Goal: Navigation & Orientation: Find specific page/section

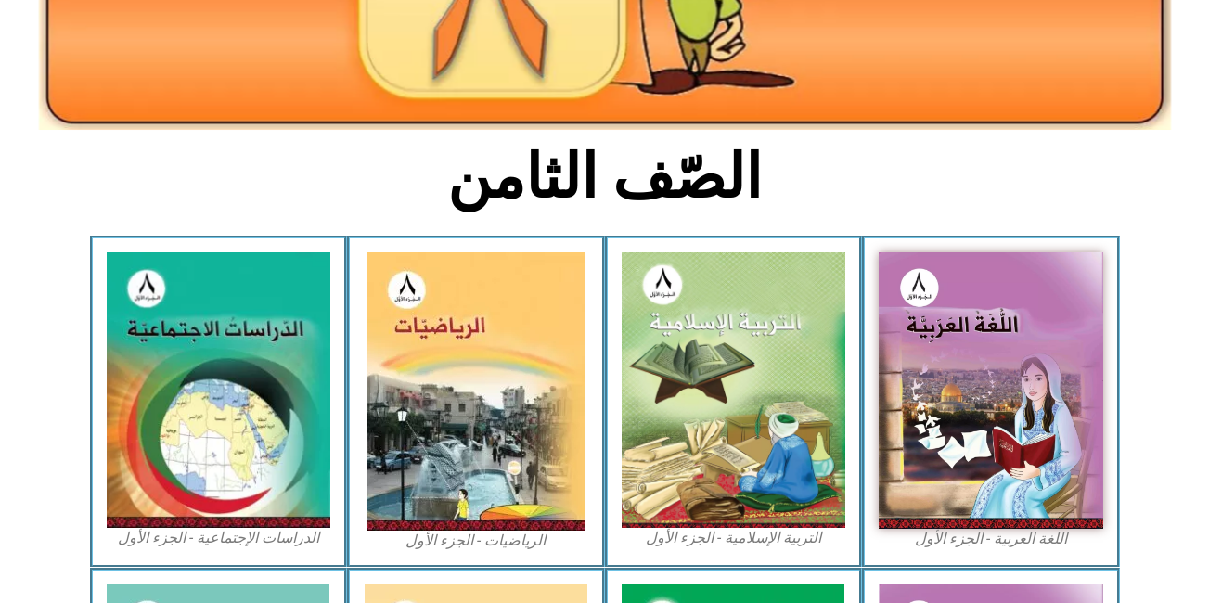
scroll to position [341, 0]
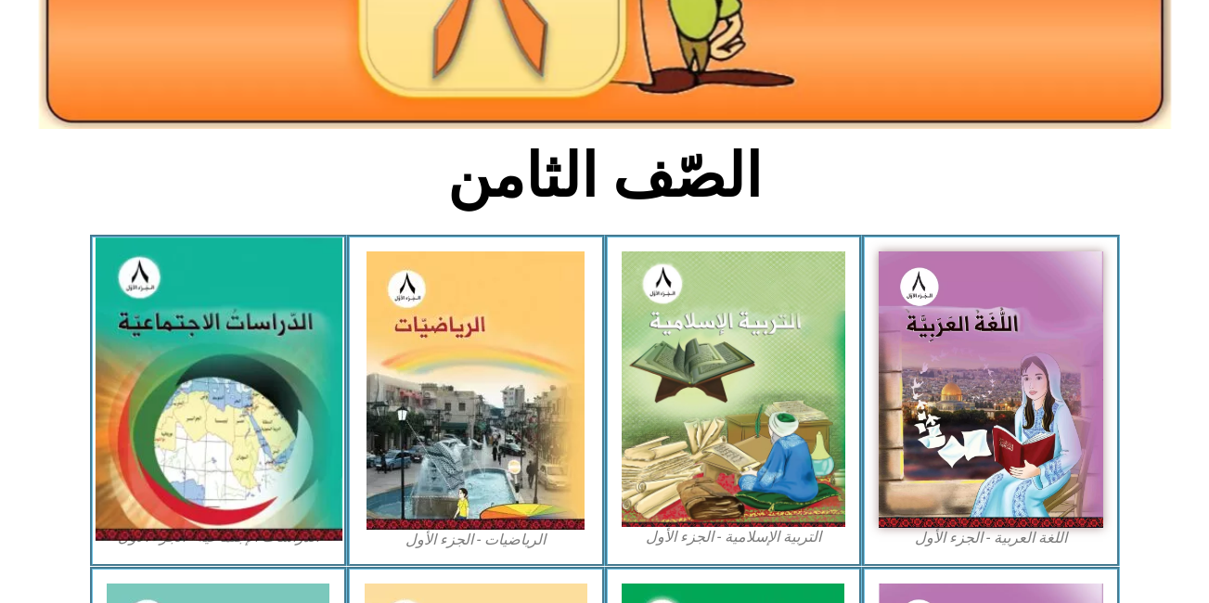
click at [270, 316] on img at bounding box center [218, 388] width 247 height 303
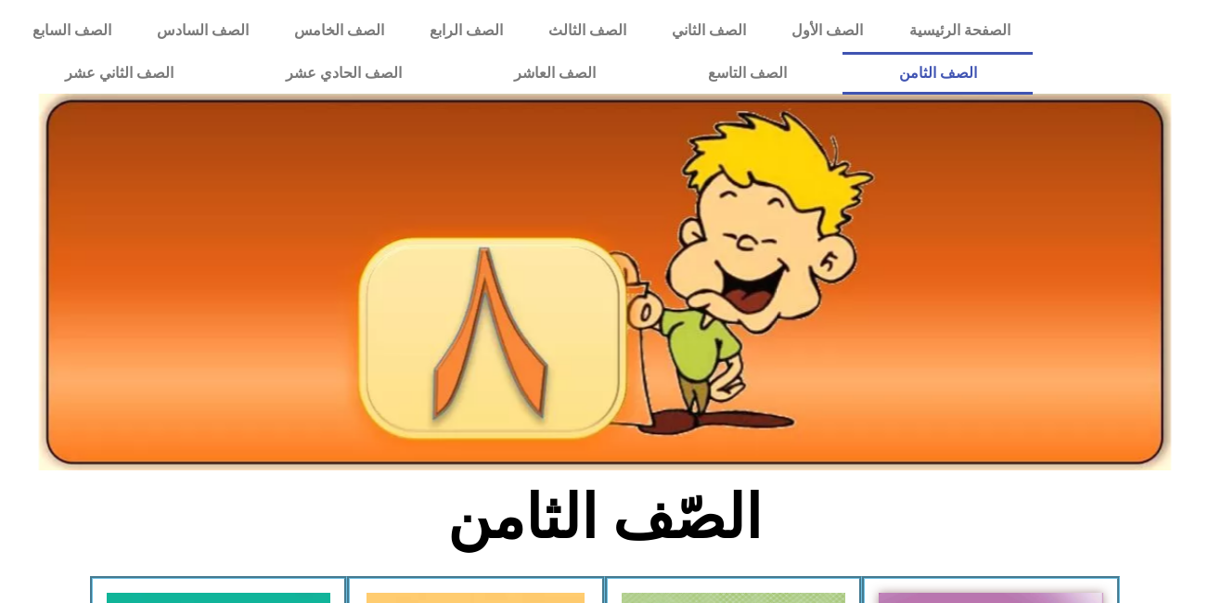
click at [592, 357] on img at bounding box center [605, 282] width 1132 height 377
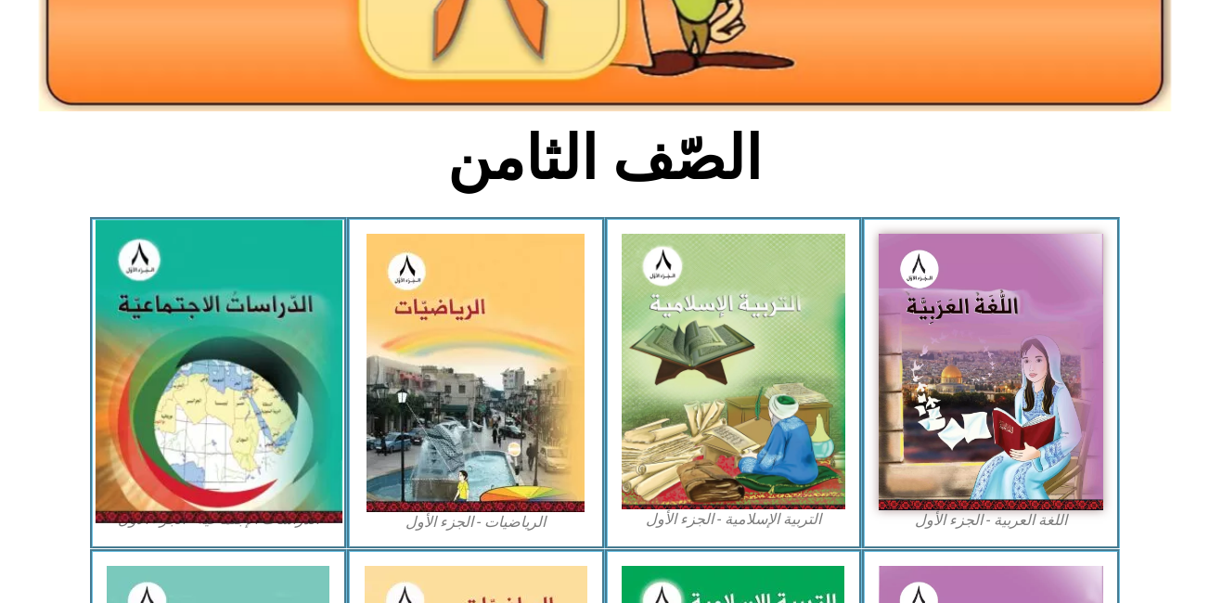
scroll to position [360, 0]
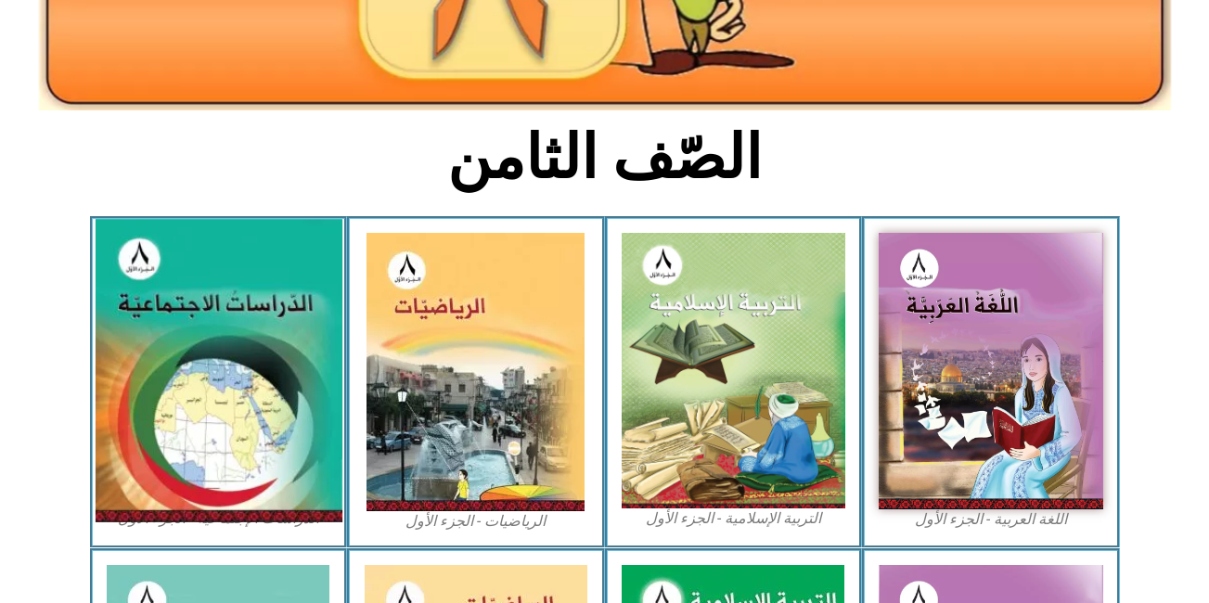
click at [244, 393] on img at bounding box center [218, 370] width 247 height 303
drag, startPoint x: 244, startPoint y: 393, endPoint x: 232, endPoint y: 359, distance: 36.4
drag, startPoint x: 232, startPoint y: 359, endPoint x: 213, endPoint y: 365, distance: 19.4
click at [213, 365] on img at bounding box center [218, 370] width 247 height 303
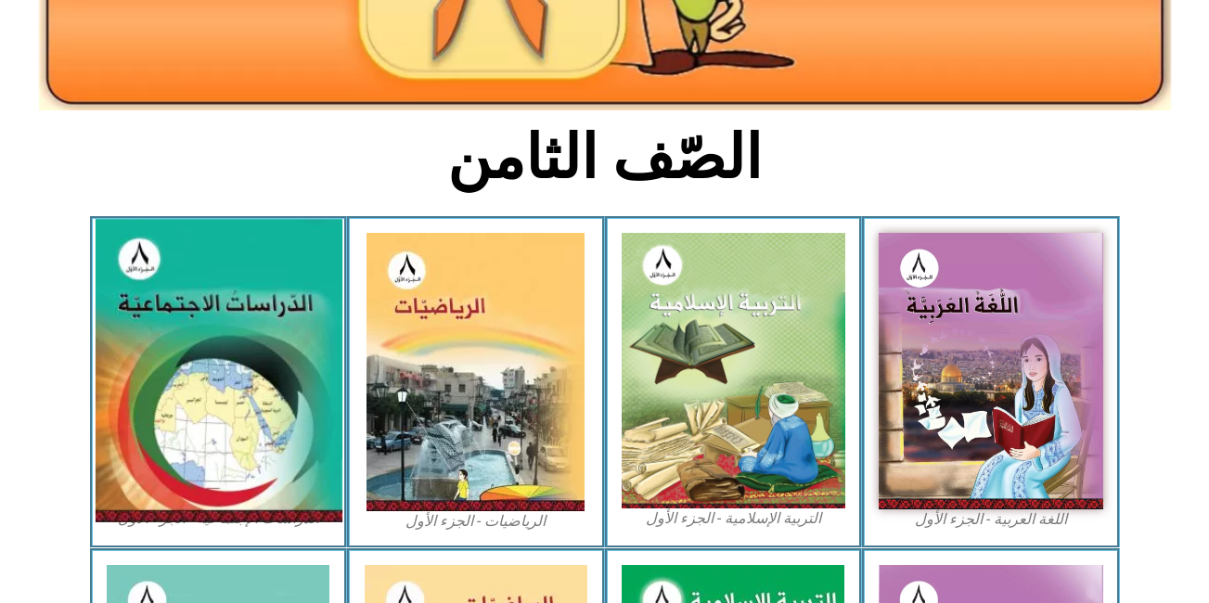
drag, startPoint x: 285, startPoint y: 593, endPoint x: 234, endPoint y: 301, distance: 295.7
click at [234, 301] on img at bounding box center [218, 370] width 247 height 303
click at [211, 291] on img at bounding box center [218, 370] width 247 height 303
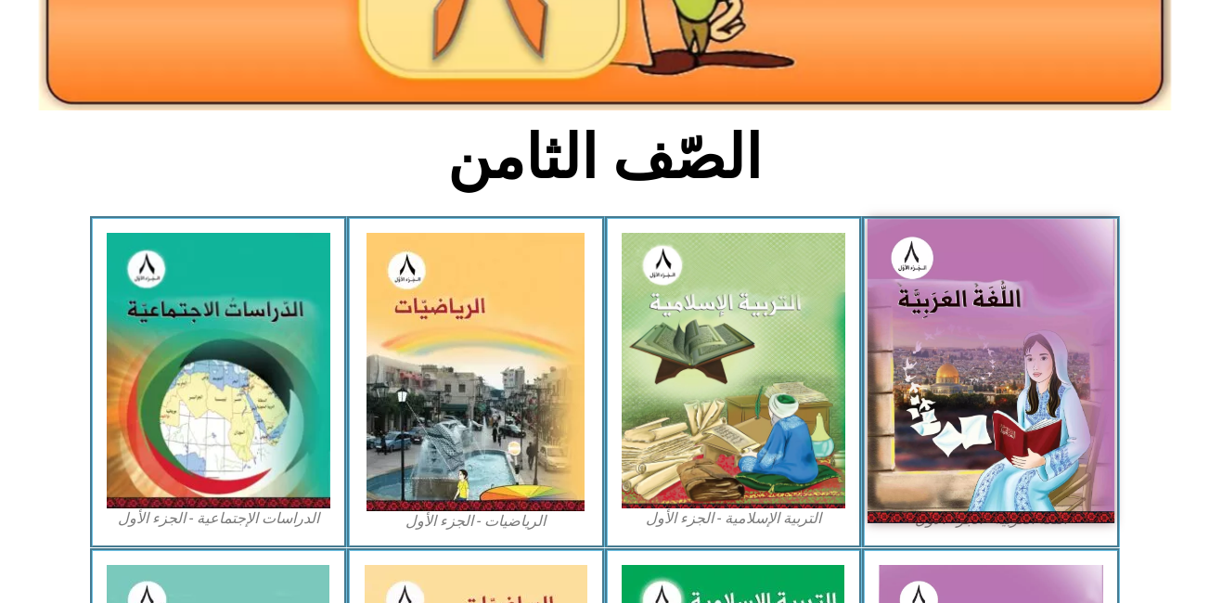
click at [913, 338] on img at bounding box center [990, 370] width 247 height 303
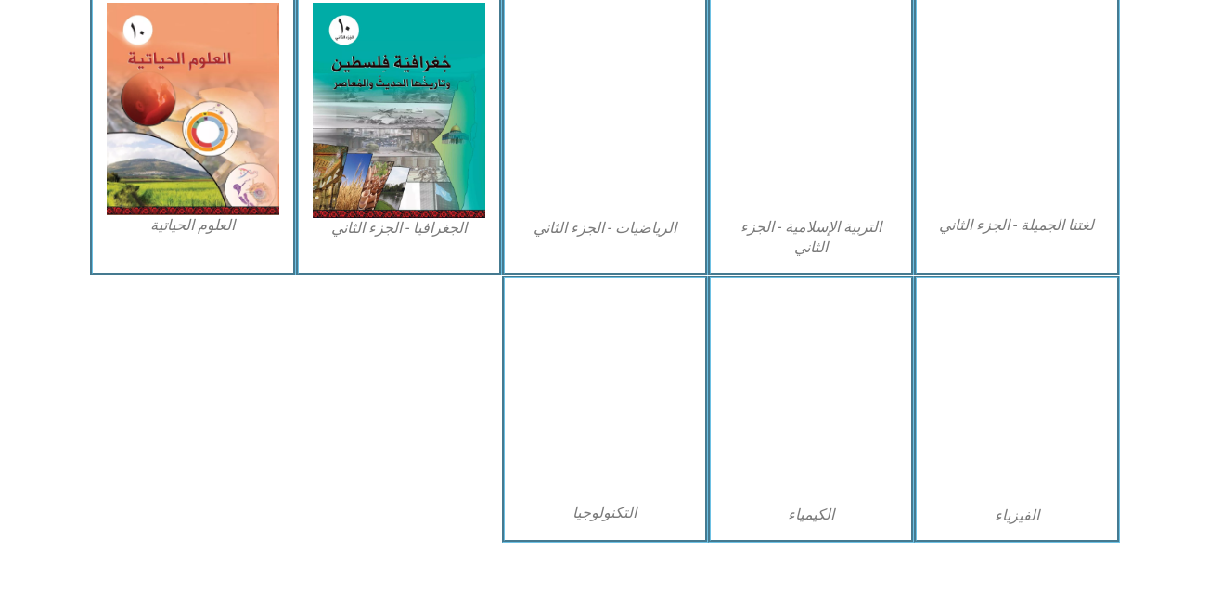
scroll to position [901, 0]
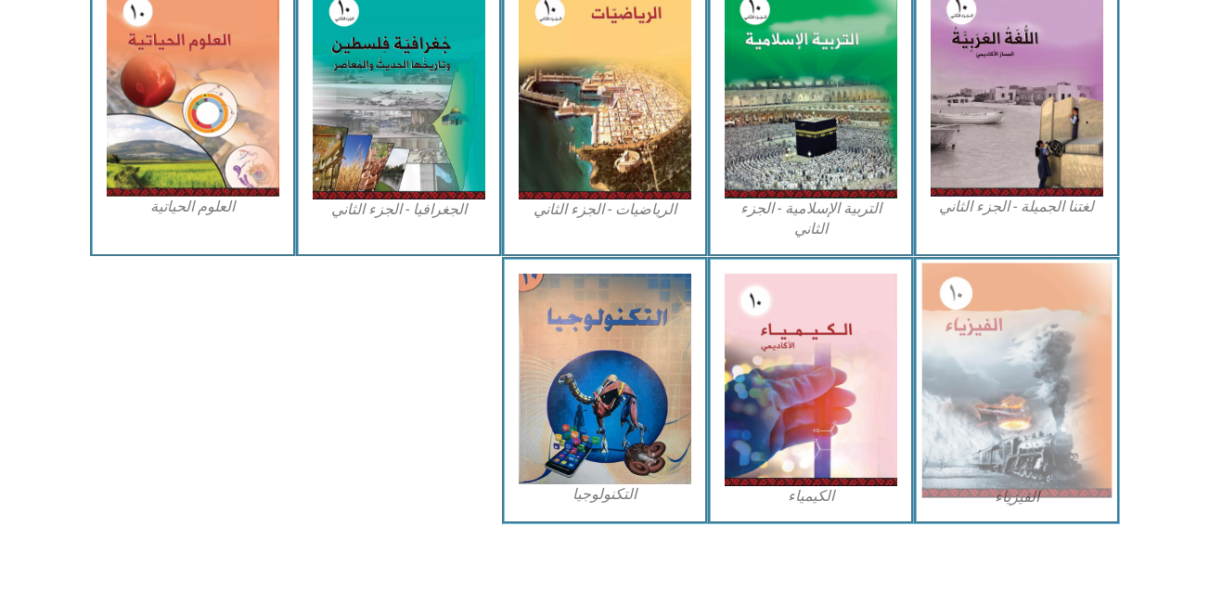
click at [989, 392] on img at bounding box center [1016, 380] width 190 height 235
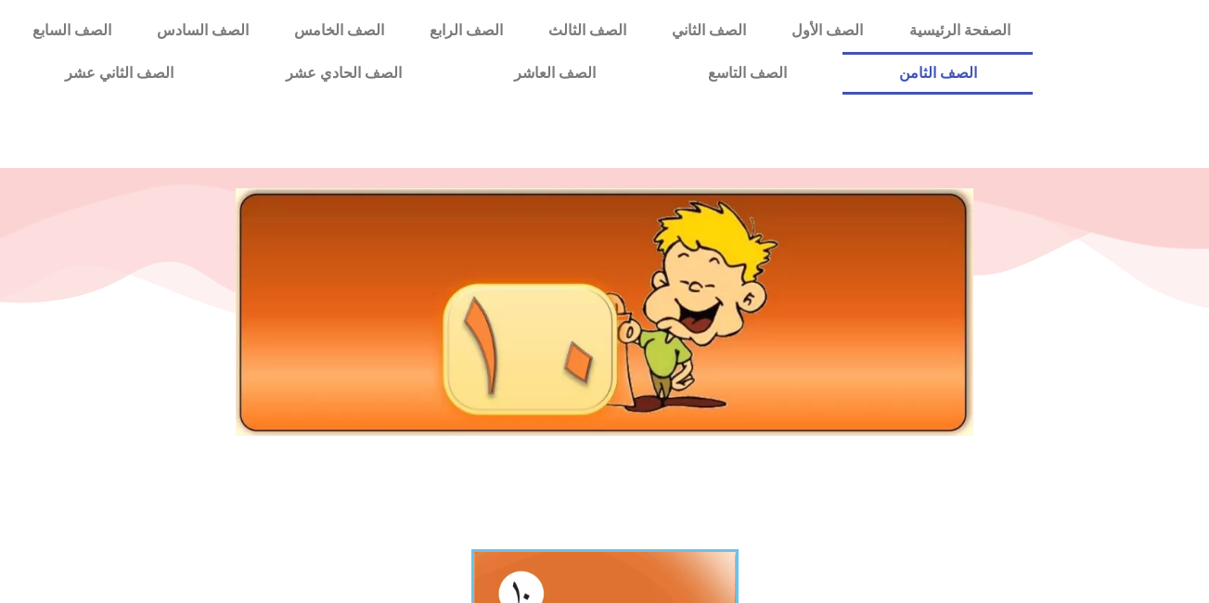
click at [842, 52] on link "الصف الثامن" at bounding box center [937, 73] width 190 height 43
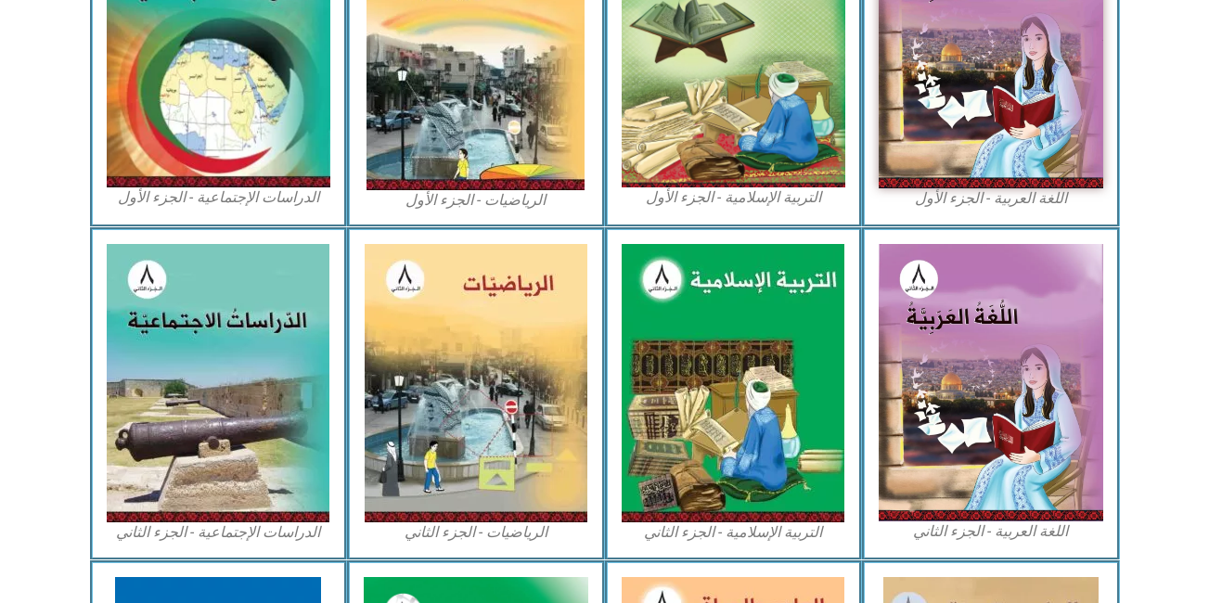
scroll to position [682, 0]
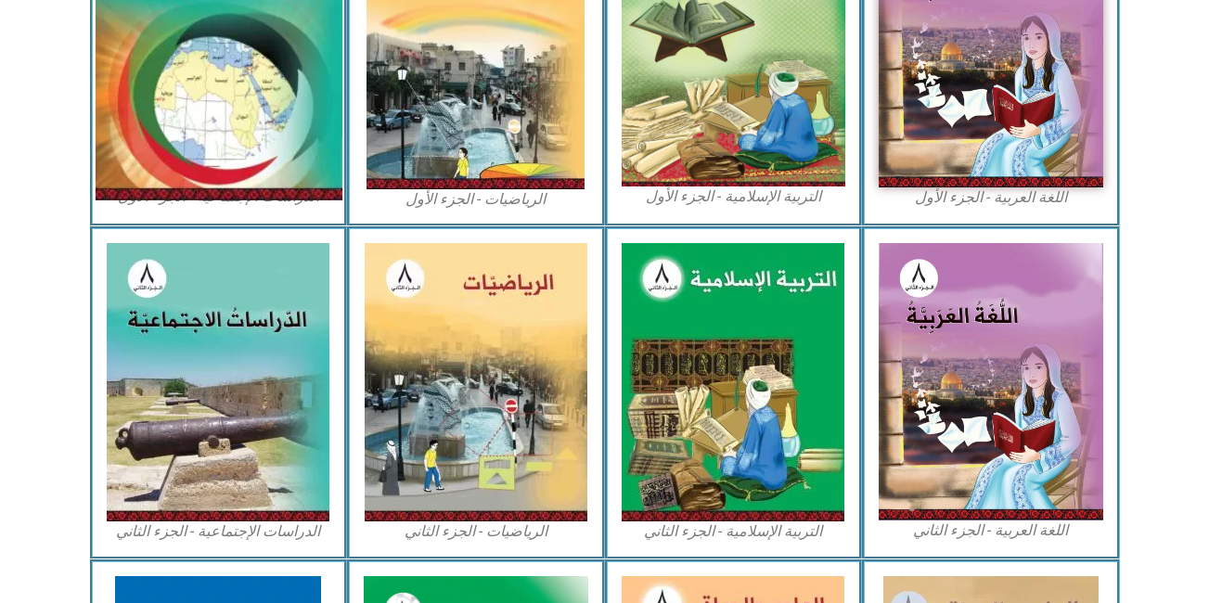
click at [240, 96] on img at bounding box center [218, 48] width 247 height 303
